Goal: Find specific page/section: Find specific page/section

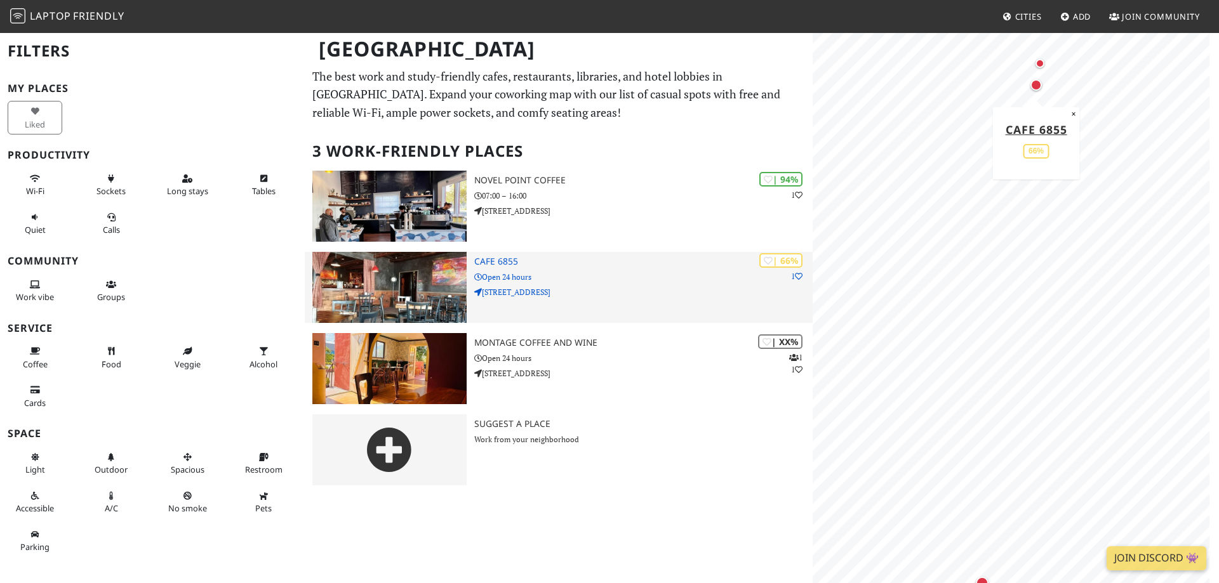
click at [496, 261] on h3 "Cafe 6855" at bounding box center [643, 261] width 338 height 11
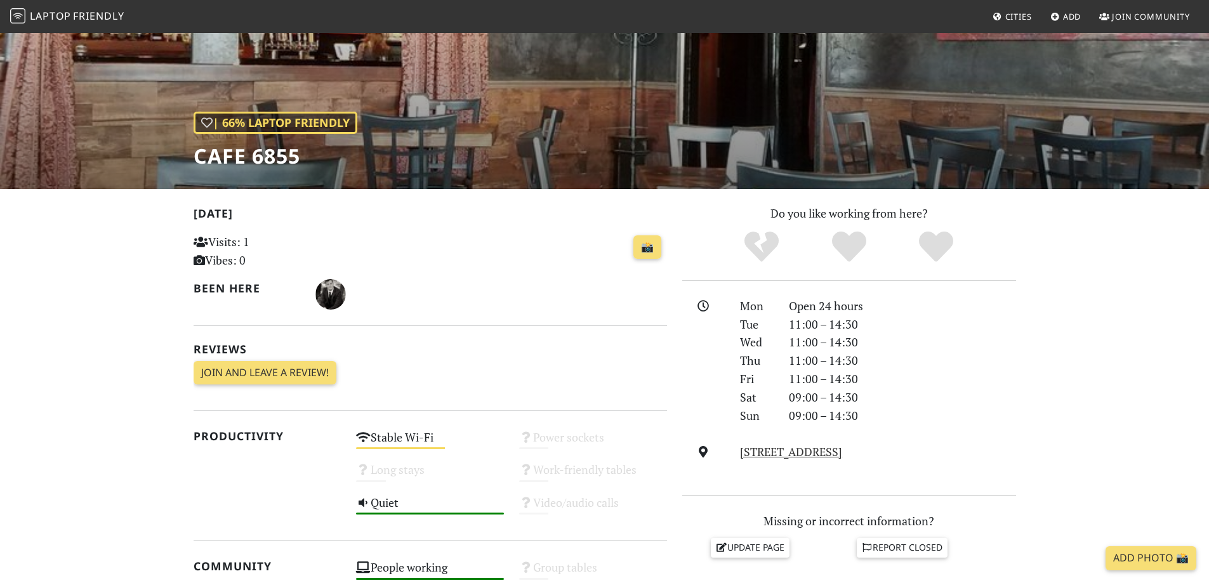
scroll to position [190, 0]
